Goal: Complete application form

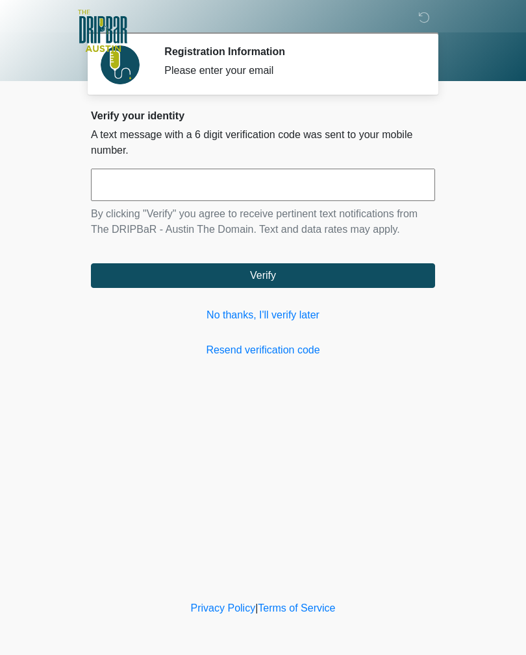
click at [388, 171] on input "text" at bounding box center [263, 185] width 344 height 32
type input "******"
click at [379, 278] on button "Verify" at bounding box center [263, 275] width 344 height 25
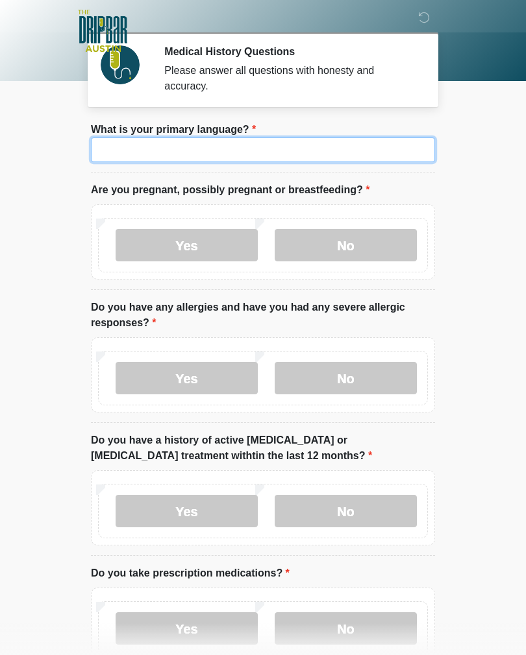
click at [378, 150] on input "What is your primary language?" at bounding box center [263, 150] width 344 height 25
type input "*******"
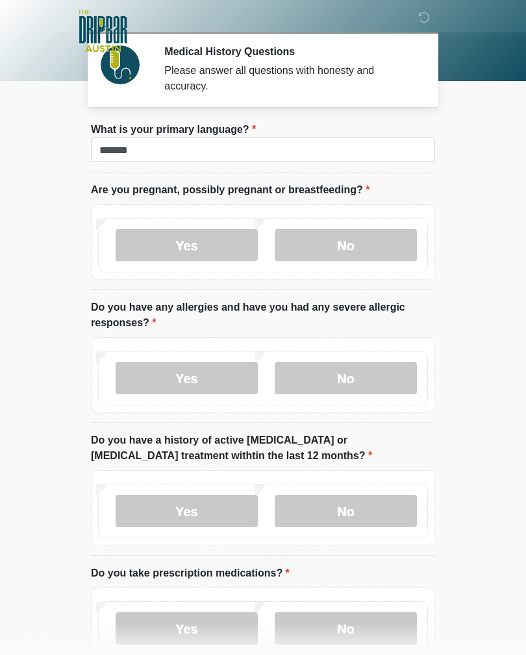
click at [370, 246] on label "No" at bounding box center [345, 245] width 142 height 32
click at [374, 373] on label "No" at bounding box center [345, 378] width 142 height 32
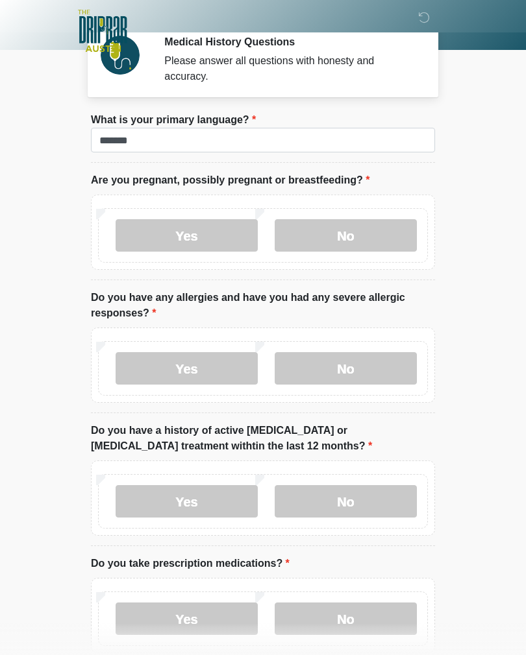
scroll to position [82, 0]
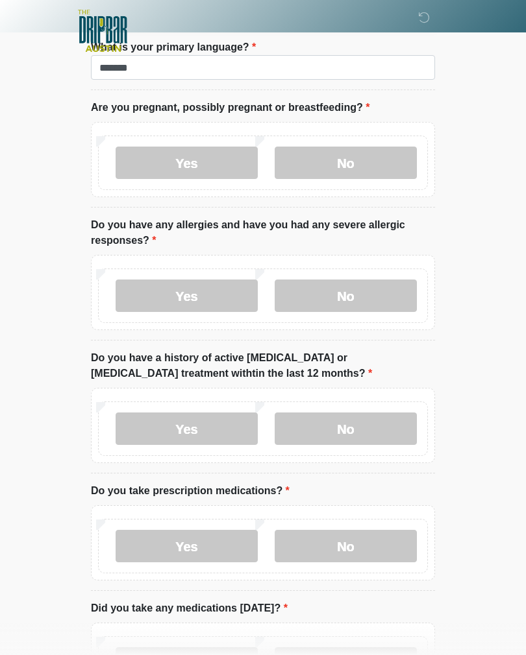
click at [374, 427] on label "No" at bounding box center [345, 429] width 142 height 32
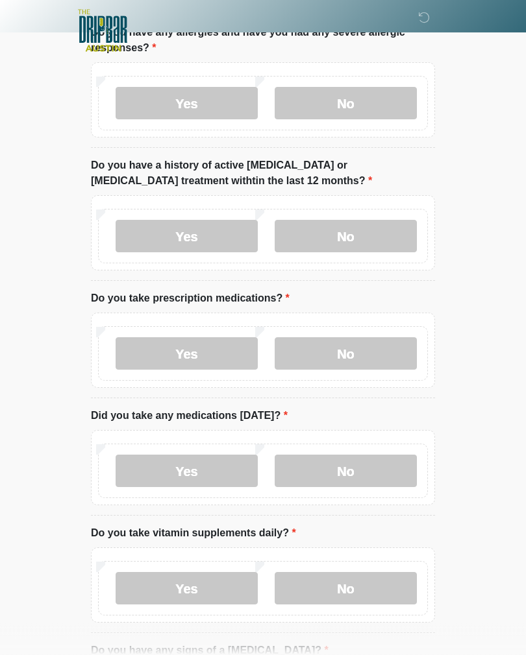
click at [203, 360] on label "Yes" at bounding box center [186, 354] width 142 height 32
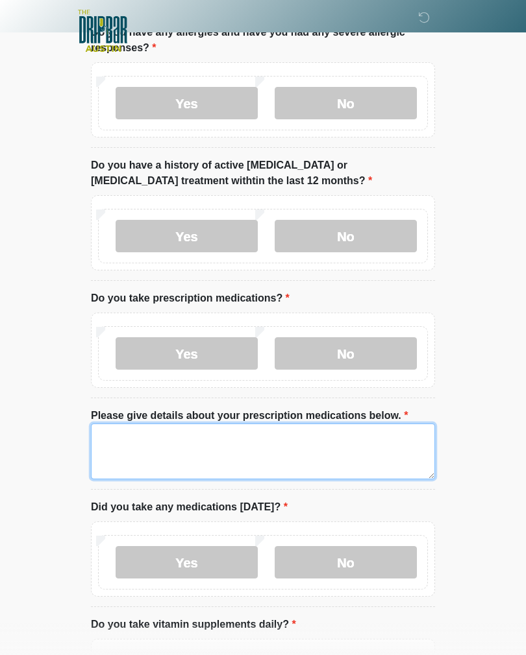
click at [356, 449] on textarea "Please give details about your prescription medications below." at bounding box center [263, 452] width 344 height 56
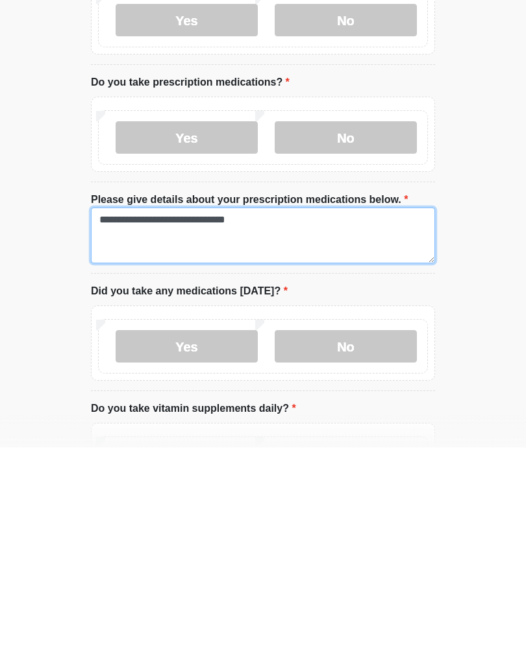
type textarea "**********"
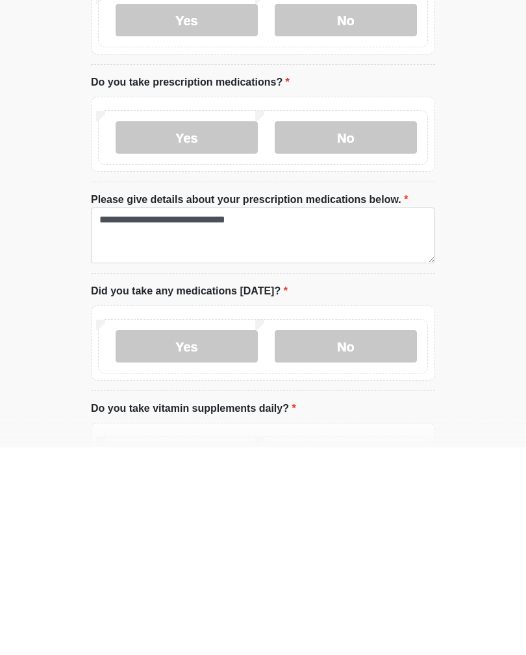
click at [490, 357] on html "‎ ‎ ‎ ‎ Medical History Questions Please answer all questions with honesty and …" at bounding box center [263, 43] width 526 height 655
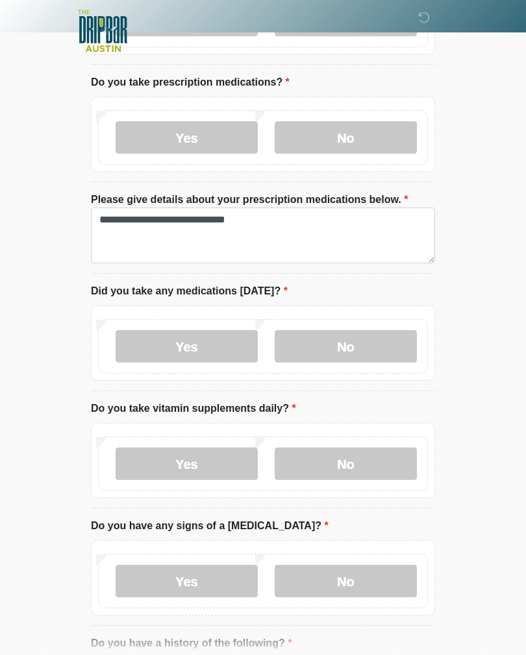
click at [220, 353] on label "Yes" at bounding box center [186, 346] width 142 height 32
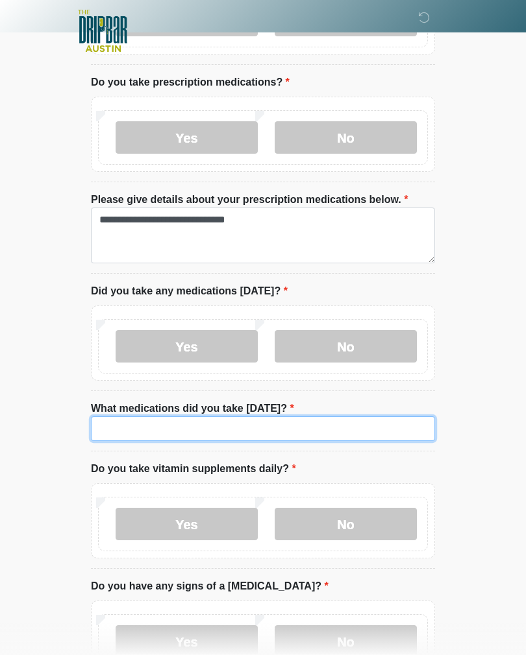
click at [289, 435] on input "What medications did you take [DATE]?" at bounding box center [263, 429] width 344 height 25
type input "**********"
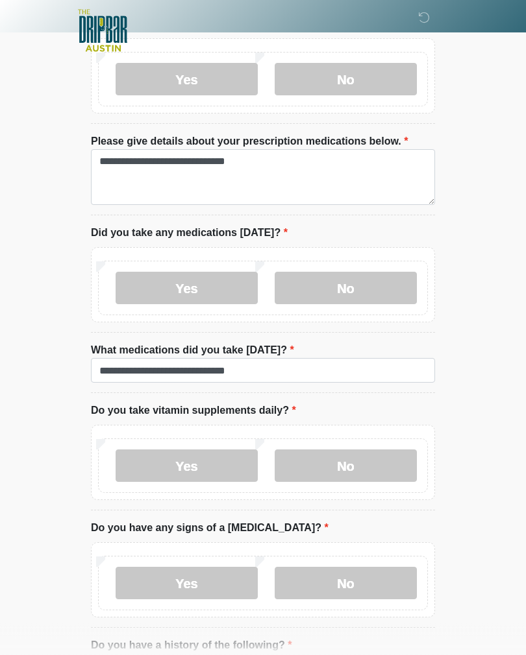
scroll to position [550, 0]
click at [385, 464] on label "No" at bounding box center [345, 466] width 142 height 32
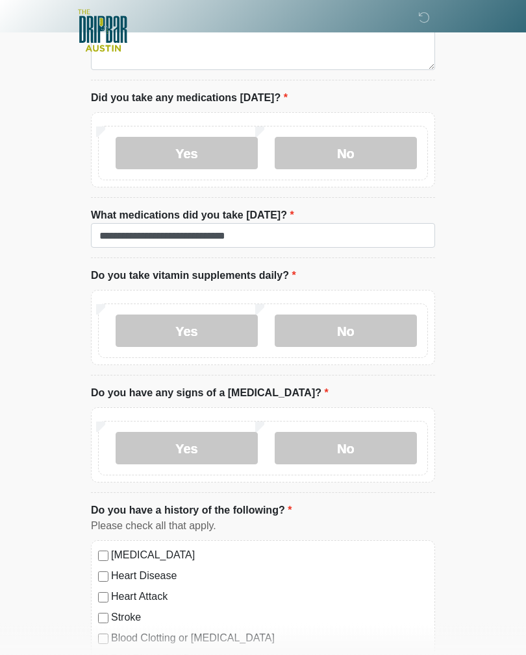
scroll to position [684, 0]
click at [383, 445] on label "No" at bounding box center [345, 448] width 142 height 32
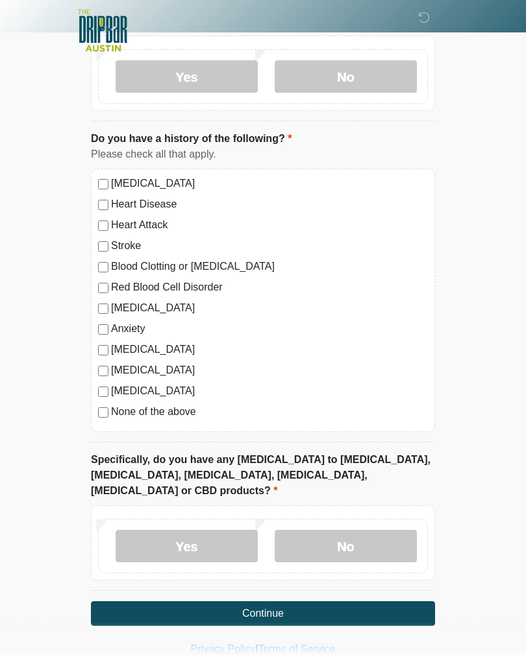
scroll to position [1058, 0]
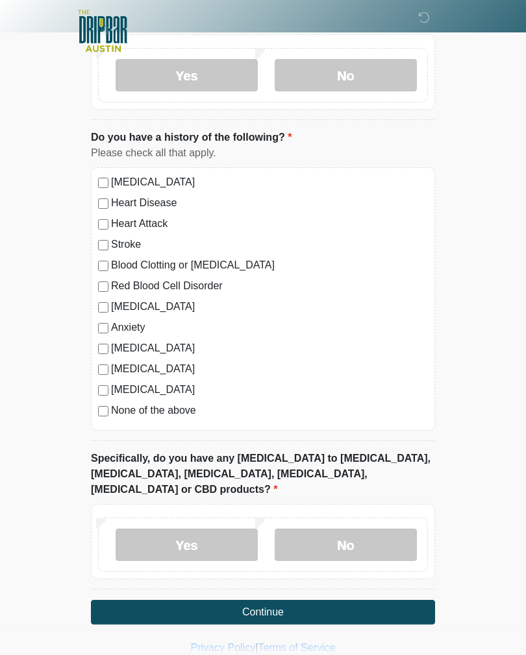
click at [344, 534] on label "No" at bounding box center [345, 545] width 142 height 32
click at [302, 600] on button "Continue" at bounding box center [263, 612] width 344 height 25
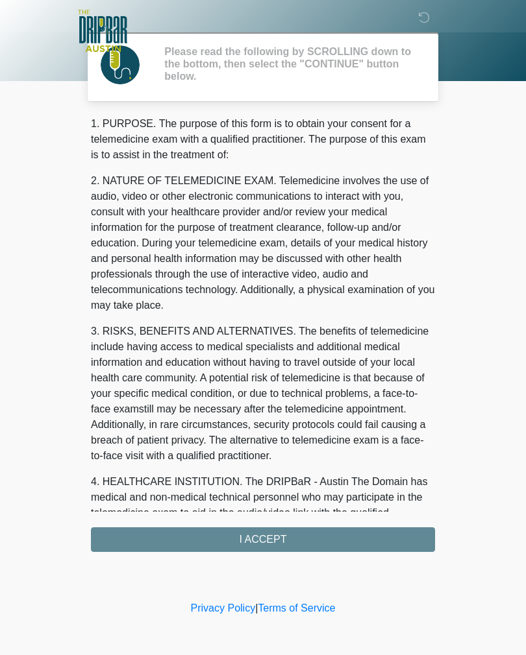
scroll to position [0, 0]
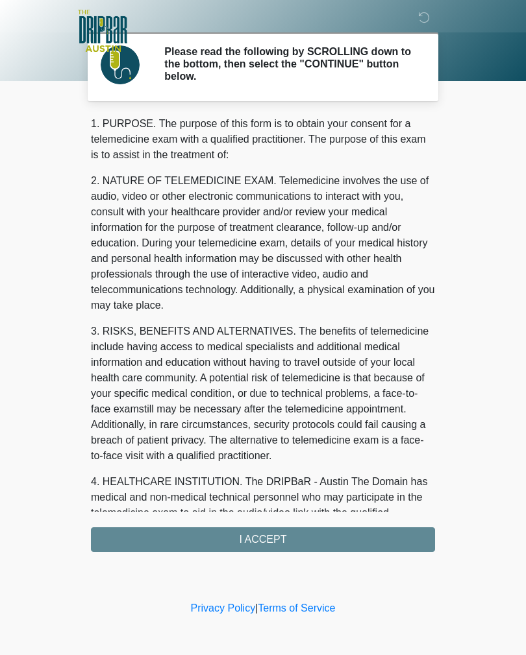
click at [277, 531] on div "1. PURPOSE. The purpose of this form is to obtain your consent for a telemedici…" at bounding box center [263, 334] width 344 height 436
click at [291, 539] on div "1. PURPOSE. The purpose of this form is to obtain your consent for a telemedici…" at bounding box center [263, 334] width 344 height 436
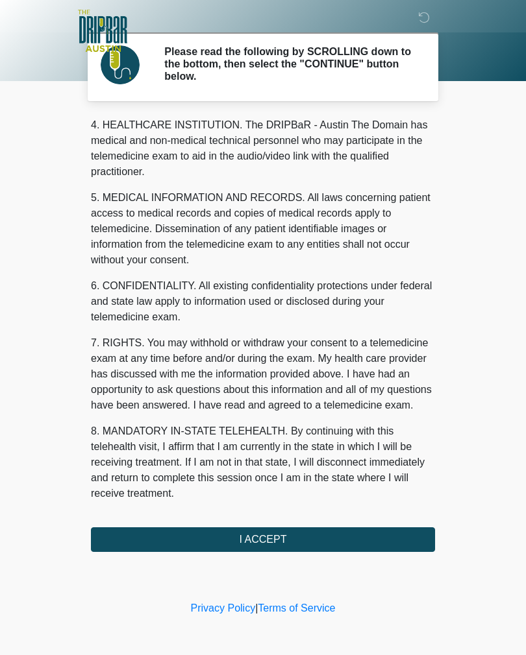
click at [299, 542] on button "I ACCEPT" at bounding box center [263, 539] width 344 height 25
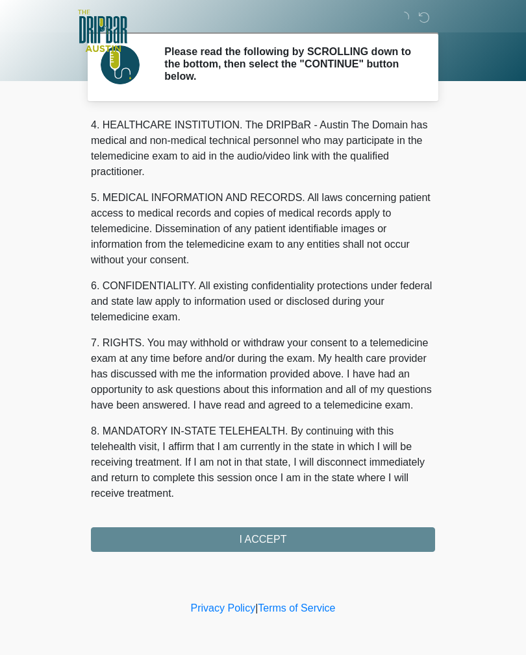
scroll to position [372, 0]
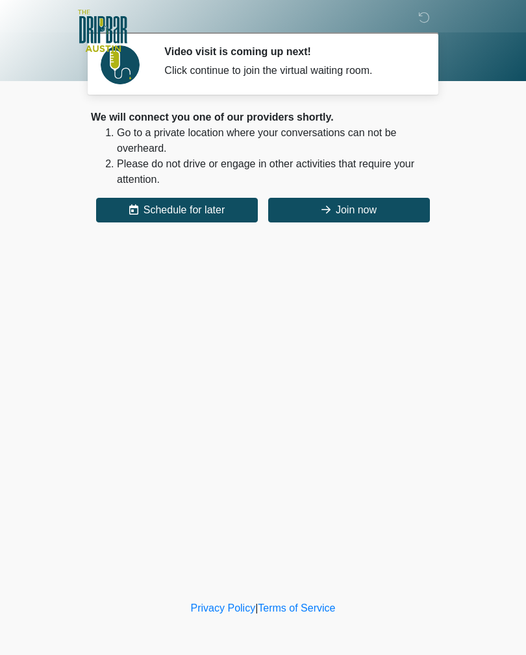
click at [383, 210] on button "Join now" at bounding box center [349, 210] width 162 height 25
